Goal: Navigation & Orientation: Go to known website

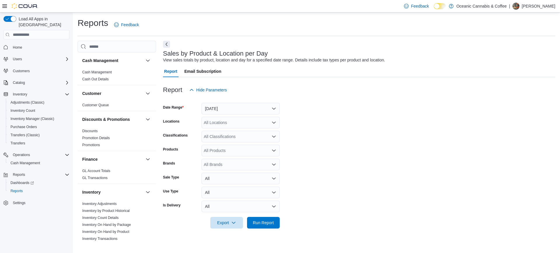
click at [535, 4] on p "[PERSON_NAME]" at bounding box center [538, 6] width 34 height 7
click at [517, 55] on span "Sign Out" at bounding box center [518, 57] width 16 height 6
